Goal: Check status: Check status

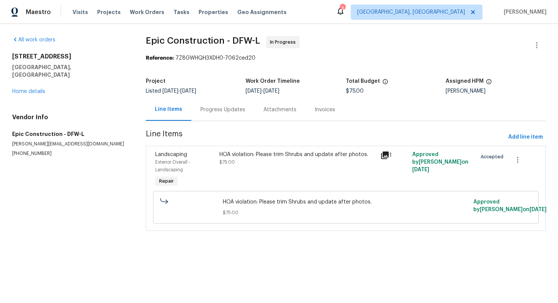
click at [219, 104] on div "Progress Updates" at bounding box center [222, 109] width 63 height 22
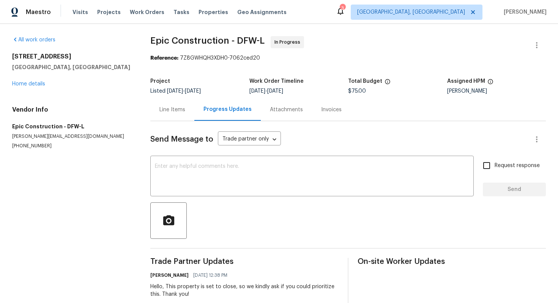
scroll to position [16, 0]
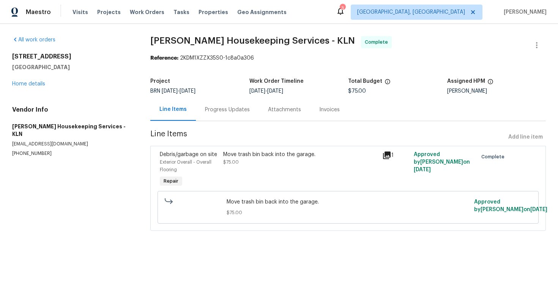
click at [232, 107] on div "Progress Updates" at bounding box center [227, 110] width 45 height 8
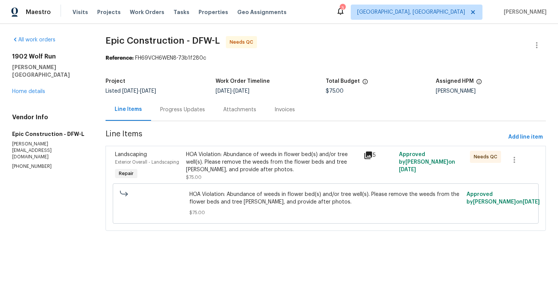
click at [185, 108] on div "Progress Updates" at bounding box center [182, 110] width 45 height 8
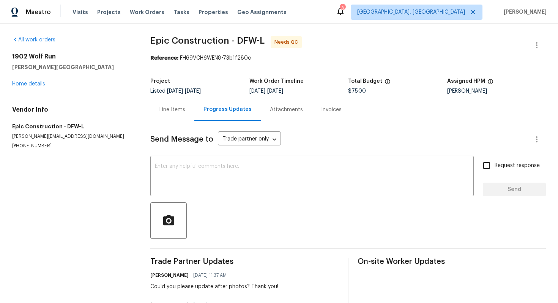
scroll to position [38, 0]
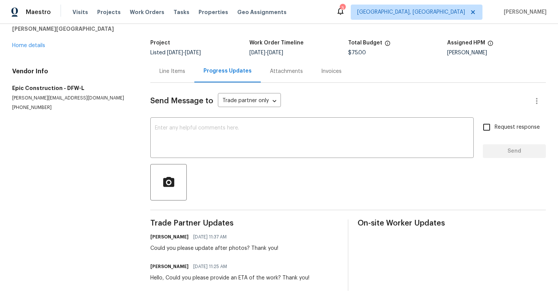
click at [166, 71] on div "Line Items" at bounding box center [172, 72] width 26 height 8
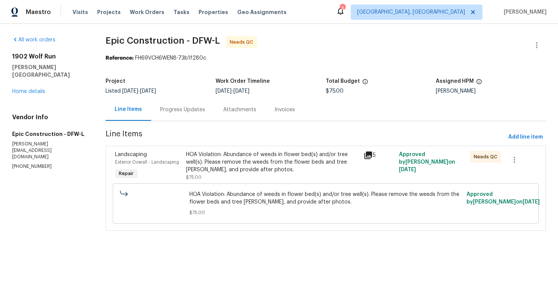
click at [213, 151] on div "HOA Violation: Abundance of weeds in flower bed(s) and/or tree well(s). Please …" at bounding box center [272, 162] width 173 height 23
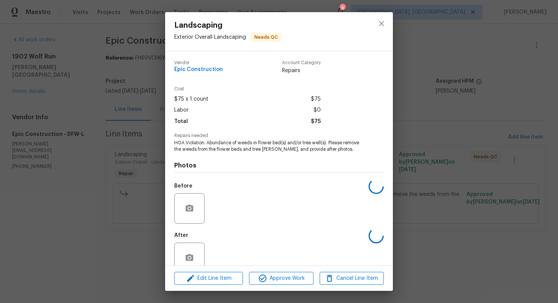
scroll to position [15, 0]
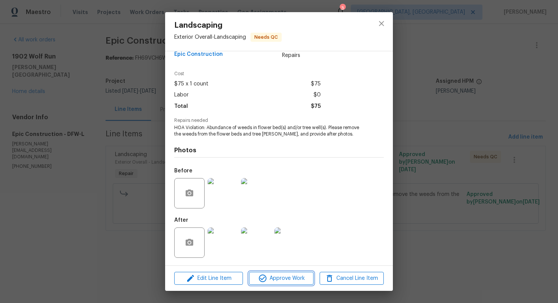
click at [265, 279] on icon "button" at bounding box center [262, 278] width 9 height 9
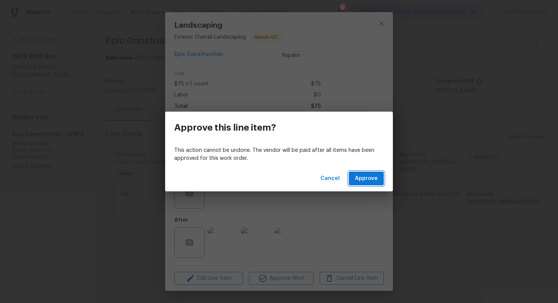
click at [368, 181] on span "Approve" at bounding box center [366, 178] width 23 height 9
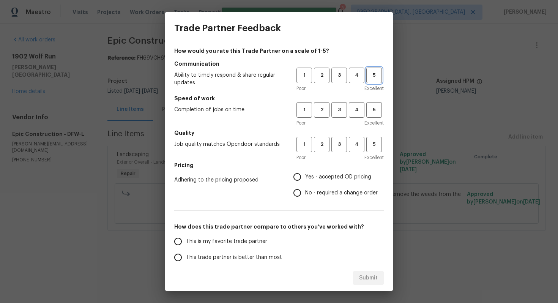
click at [375, 77] on span "5" at bounding box center [374, 75] width 14 height 9
click at [375, 123] on span "Excellent" at bounding box center [373, 123] width 19 height 8
click at [375, 113] on span "5" at bounding box center [374, 110] width 14 height 9
click at [375, 143] on span "5" at bounding box center [374, 144] width 14 height 9
click at [329, 177] on span "Yes - accepted OD pricing" at bounding box center [338, 177] width 66 height 8
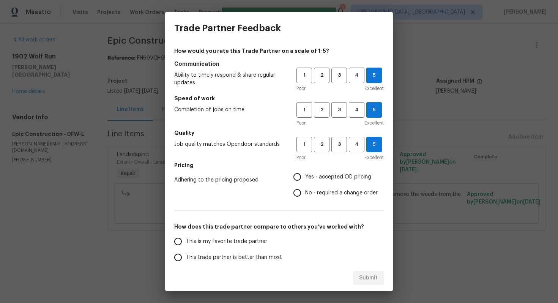
click at [305, 177] on input "Yes - accepted OD pricing" at bounding box center [297, 177] width 16 height 16
radio input "true"
click at [260, 236] on label "This is my favorite trade partner" at bounding box center [230, 241] width 120 height 16
click at [186, 236] on input "This is my favorite trade partner" at bounding box center [178, 241] width 16 height 16
click at [366, 278] on span "Submit" at bounding box center [368, 277] width 19 height 9
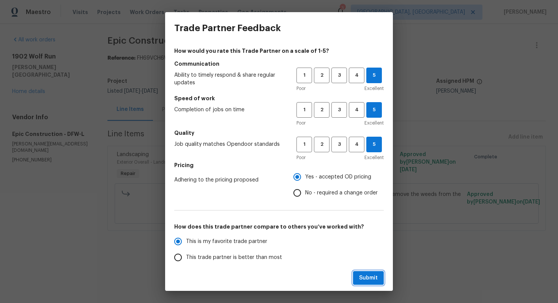
radio input "true"
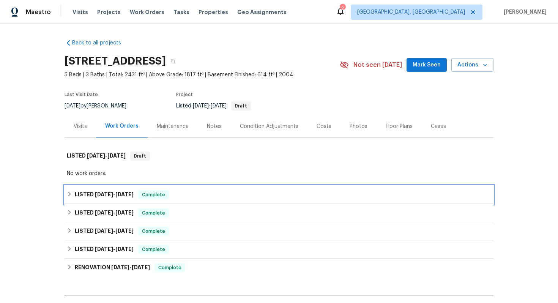
click at [216, 192] on div "LISTED [DATE] - [DATE] Complete" at bounding box center [279, 194] width 424 height 9
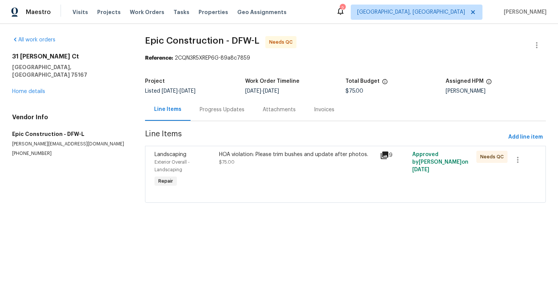
click at [204, 113] on div "Progress Updates" at bounding box center [222, 110] width 45 height 8
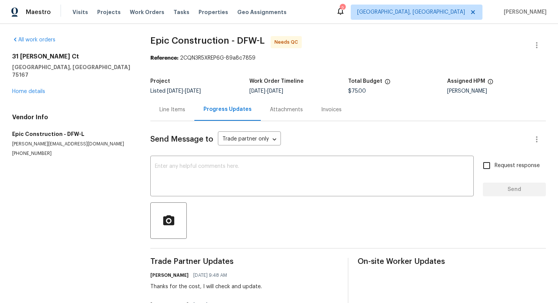
click at [170, 115] on div "Line Items" at bounding box center [172, 109] width 44 height 22
